Goal: Information Seeking & Learning: Find specific page/section

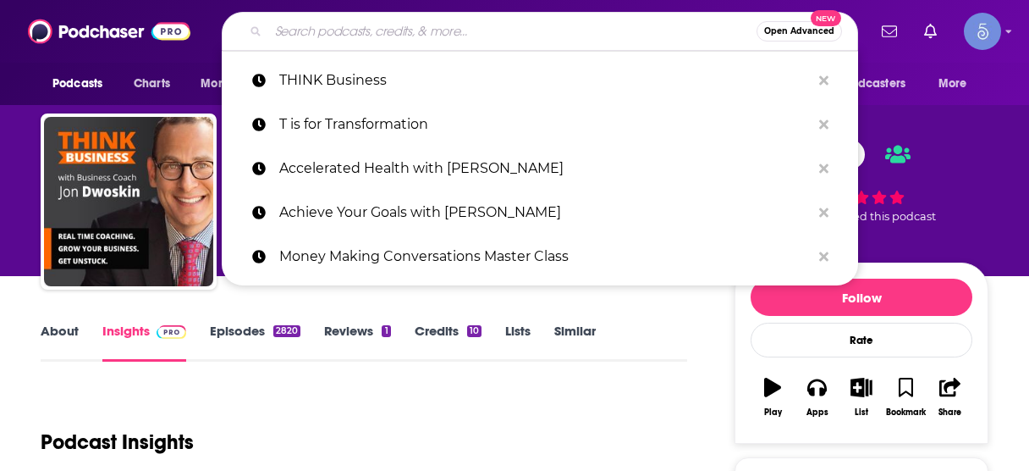
scroll to position [68, 0]
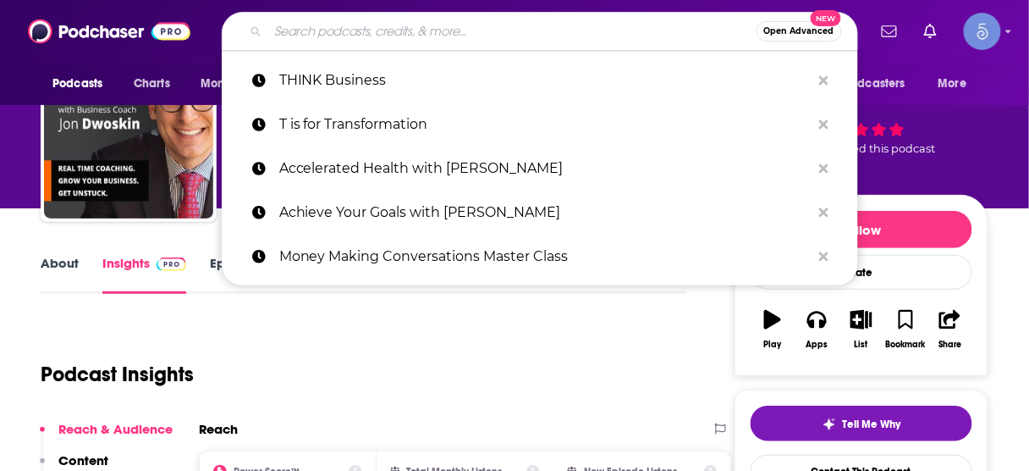
type input "All Access DNA"
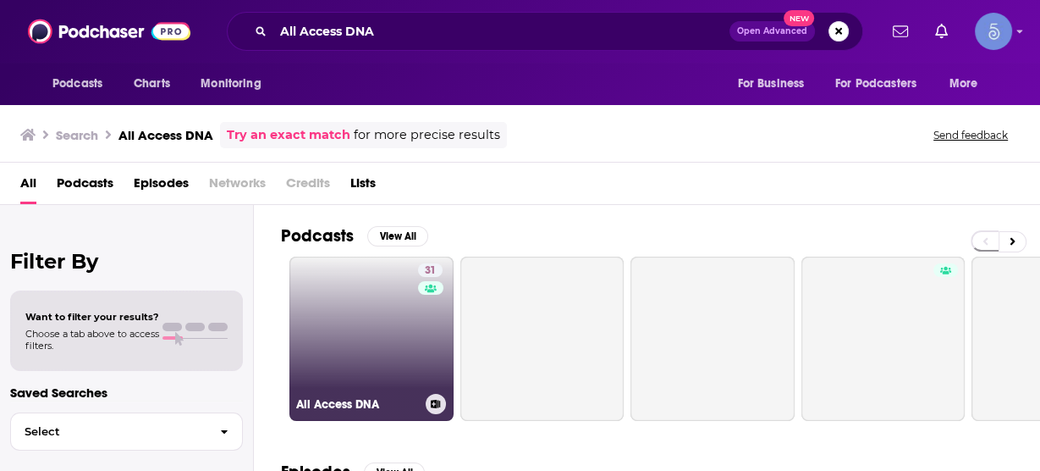
click at [371, 311] on link "31 All Access DNA" at bounding box center [371, 338] width 164 height 164
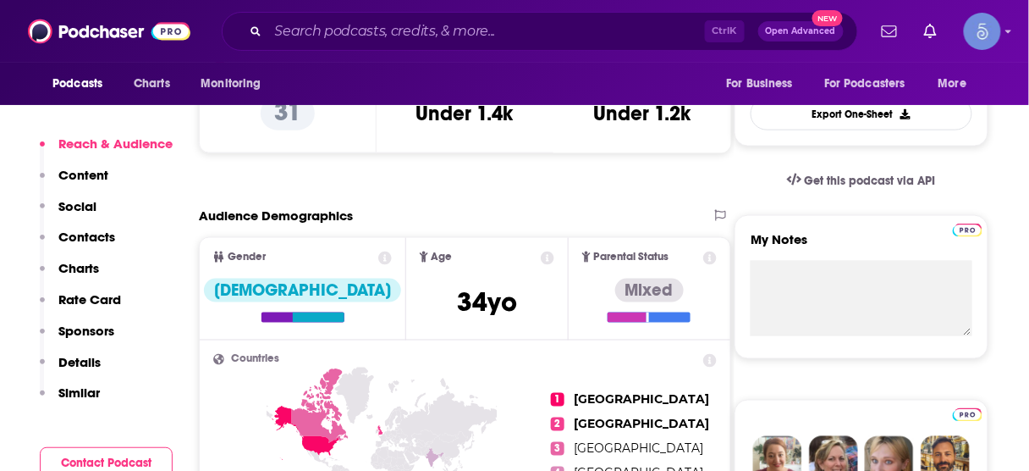
scroll to position [474, 0]
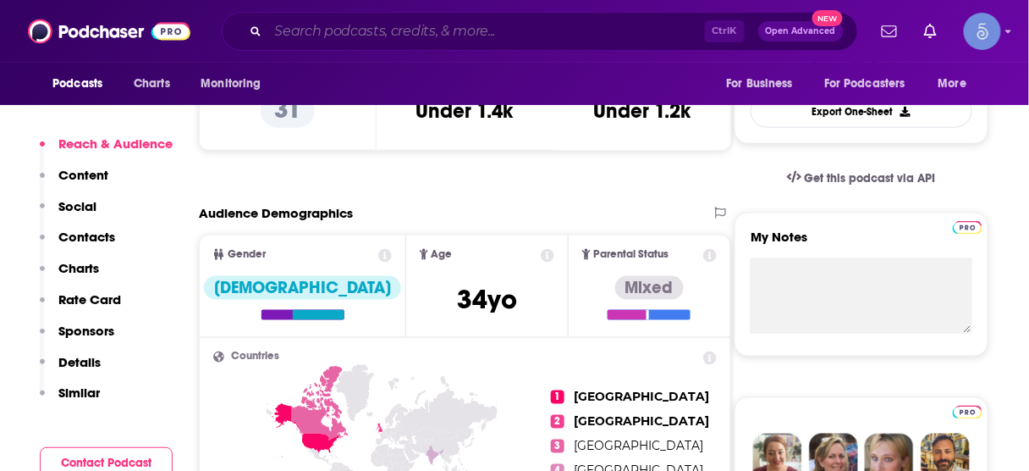
click at [528, 26] on input "Search podcasts, credits, & more..." at bounding box center [486, 31] width 437 height 27
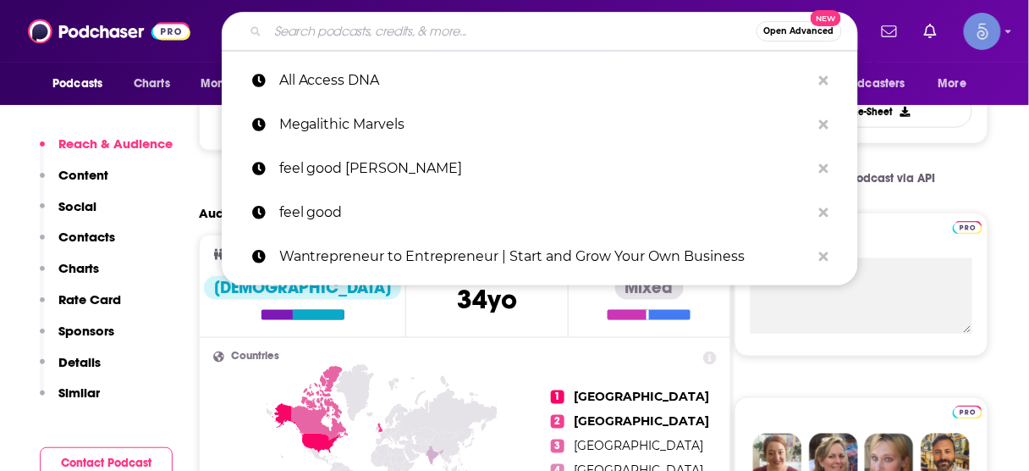
paste input "Famous Interviews with [PERSON_NAME]"
type input "Famous Interviews with [PERSON_NAME]"
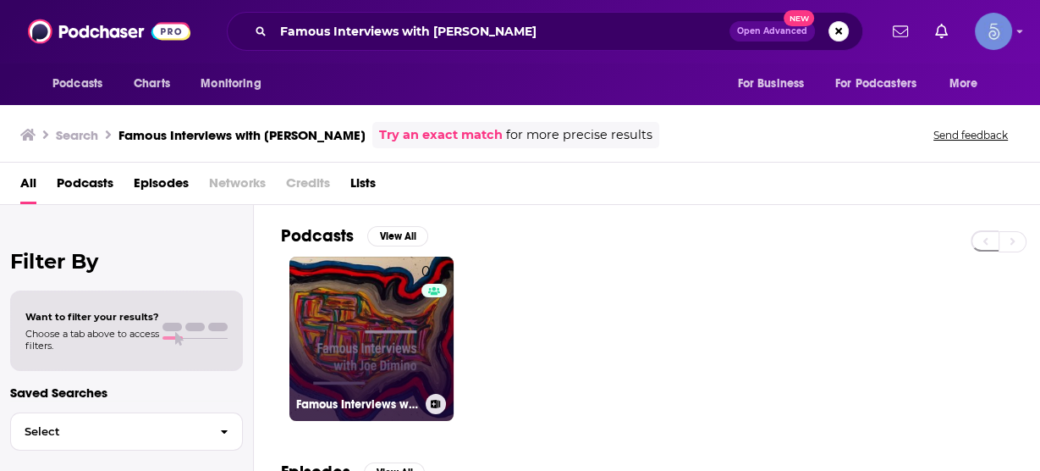
click at [397, 336] on link "0 Famous Interviews with [PERSON_NAME]" at bounding box center [371, 338] width 164 height 164
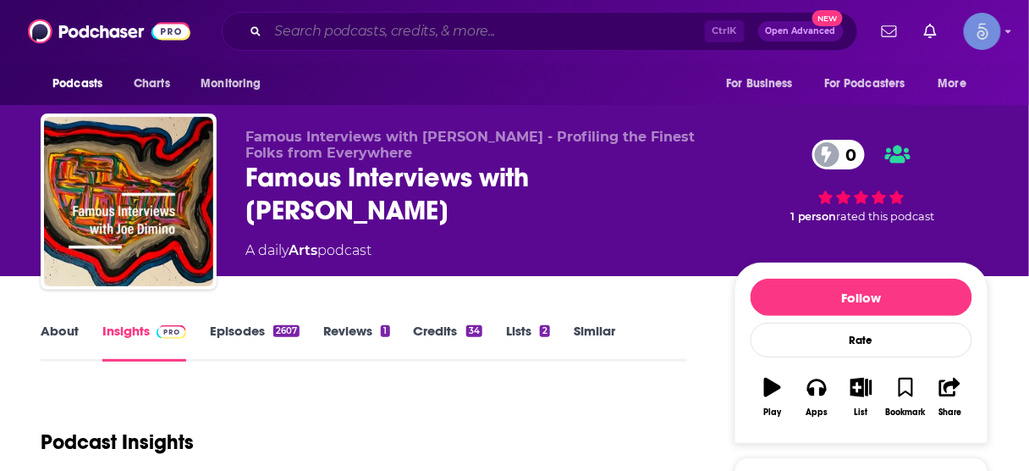
click at [541, 30] on input "Search podcasts, credits, & more..." at bounding box center [486, 31] width 437 height 27
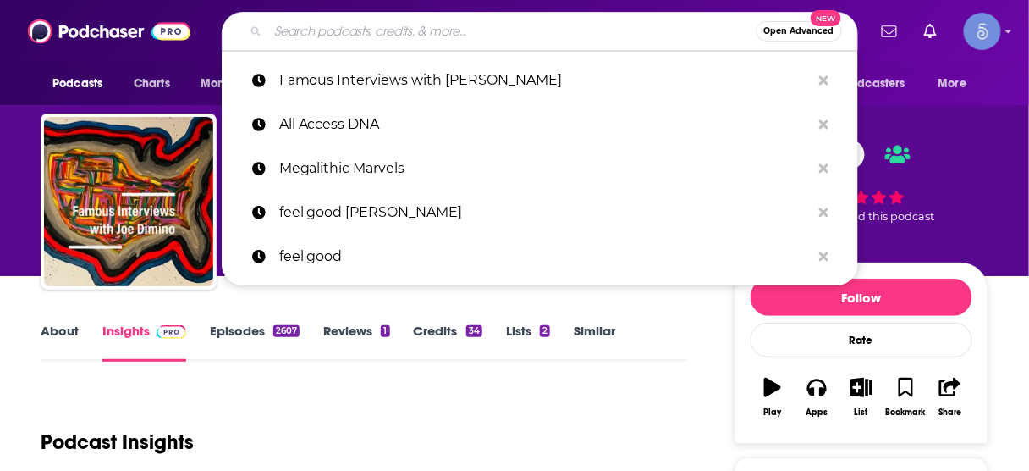
paste input "Money Tree Investing"
type input "Money Tree Investing"
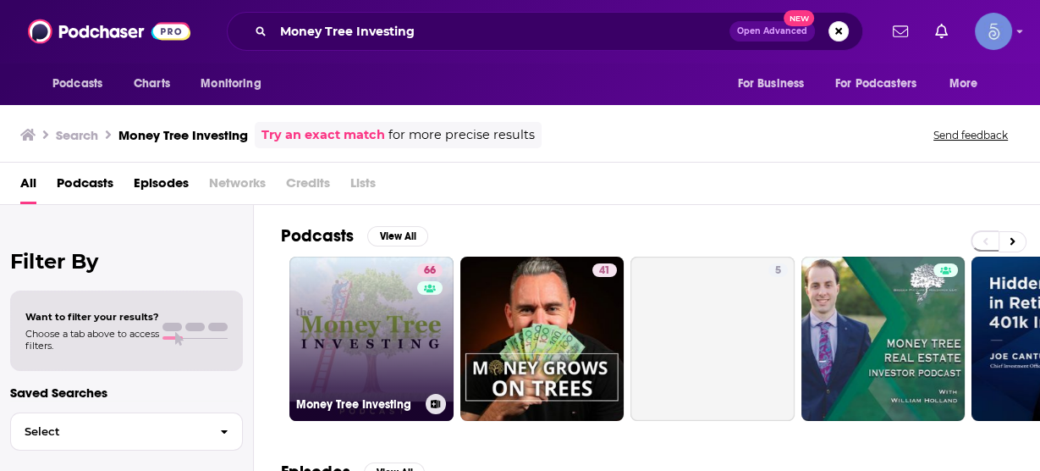
click at [370, 317] on link "66 Money Tree Investing" at bounding box center [371, 338] width 164 height 164
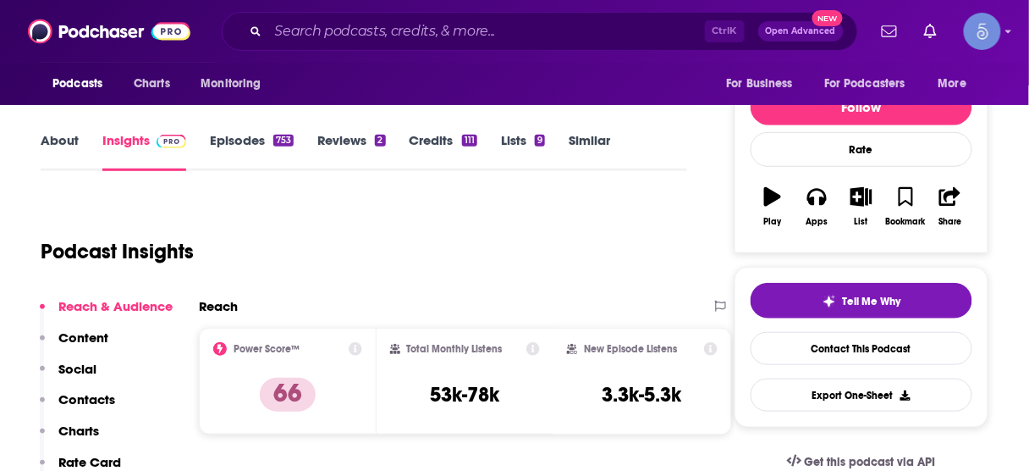
scroll to position [203, 0]
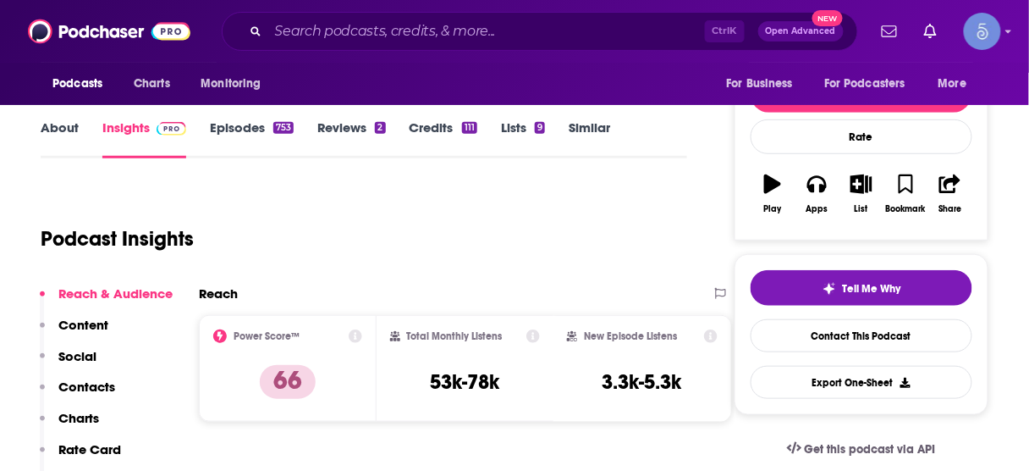
click at [100, 383] on p "Contacts" at bounding box center [86, 386] width 57 height 16
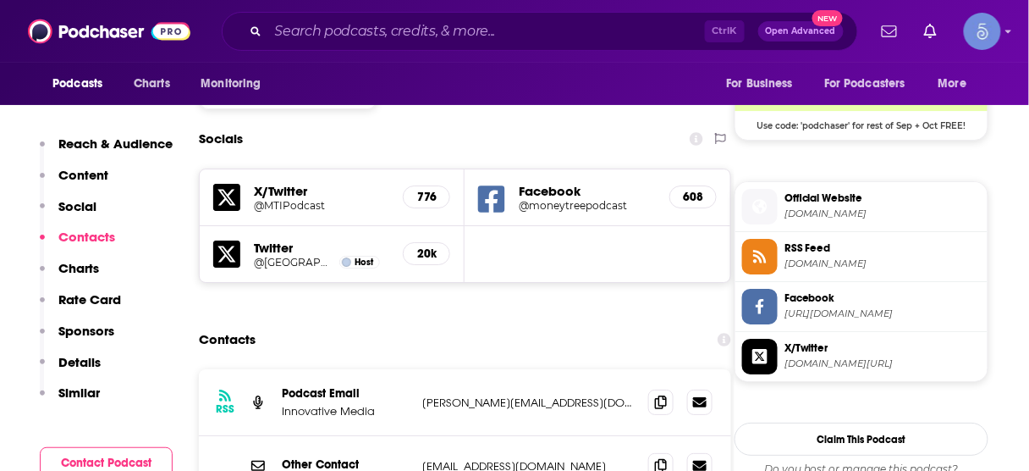
scroll to position [1413, 0]
